Goal: Transaction & Acquisition: Purchase product/service

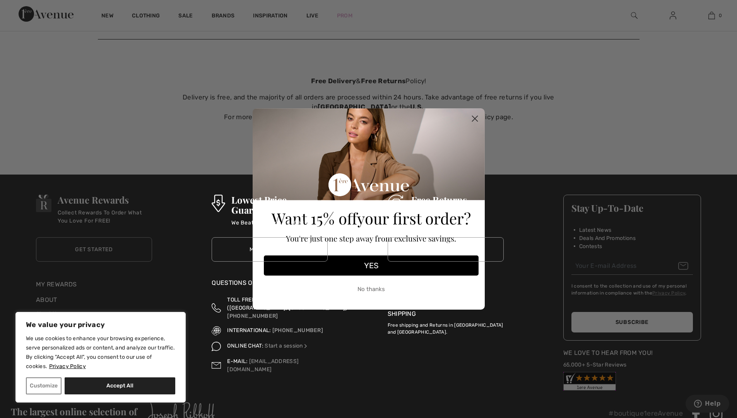
scroll to position [2852, 0]
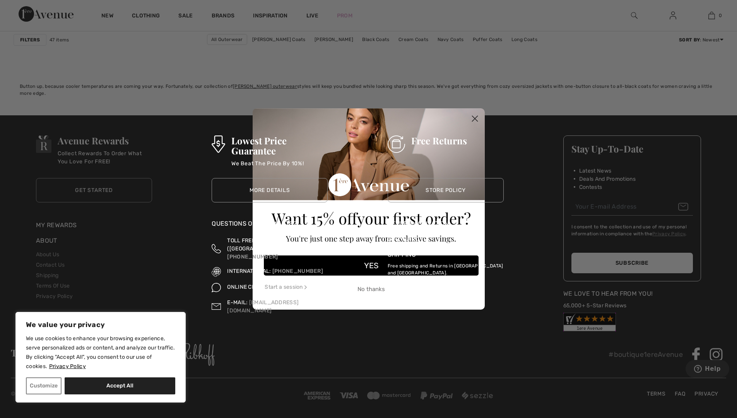
scroll to position [4567, 0]
